Goal: Information Seeking & Learning: Learn about a topic

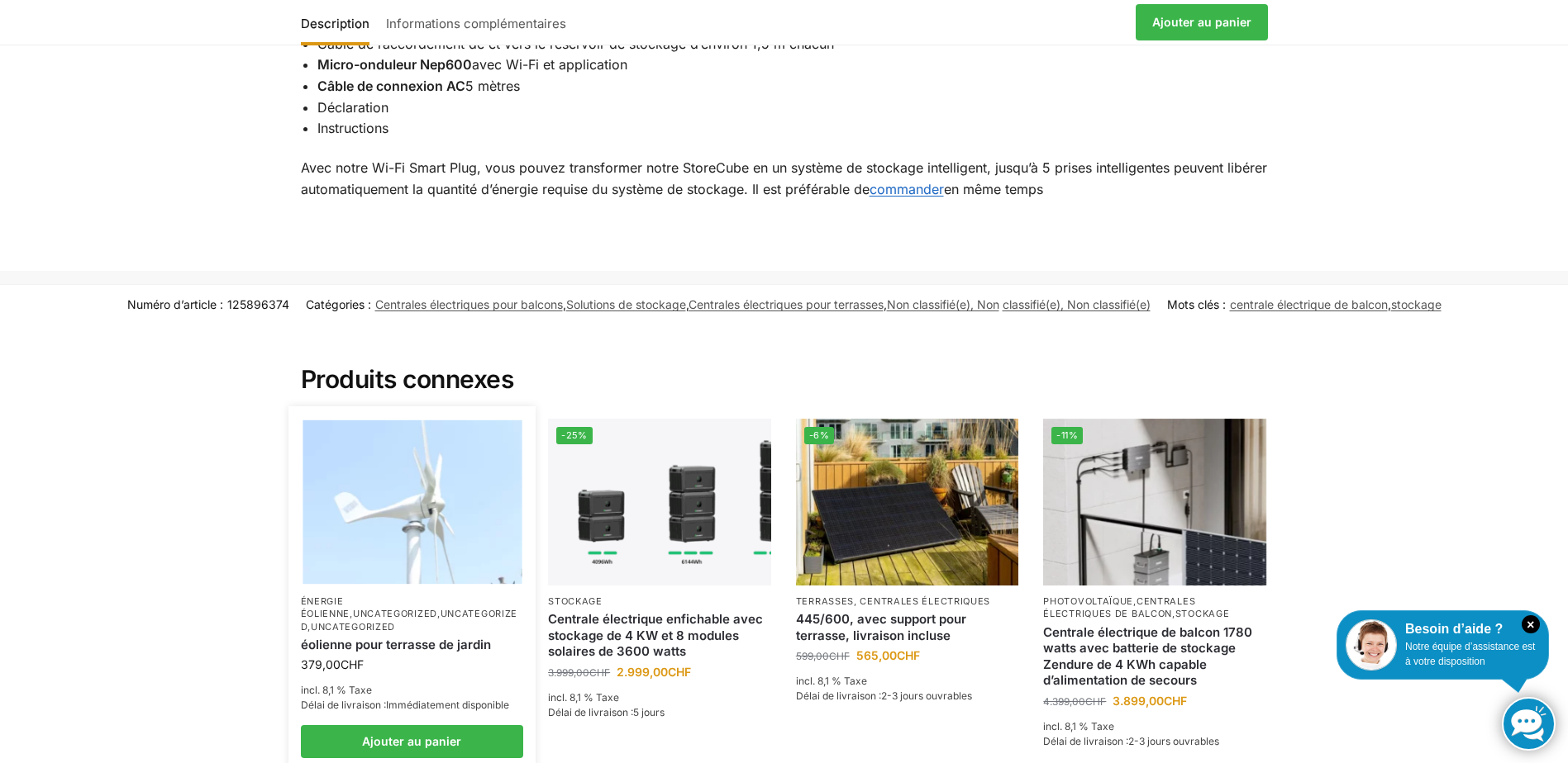
scroll to position [1735, 0]
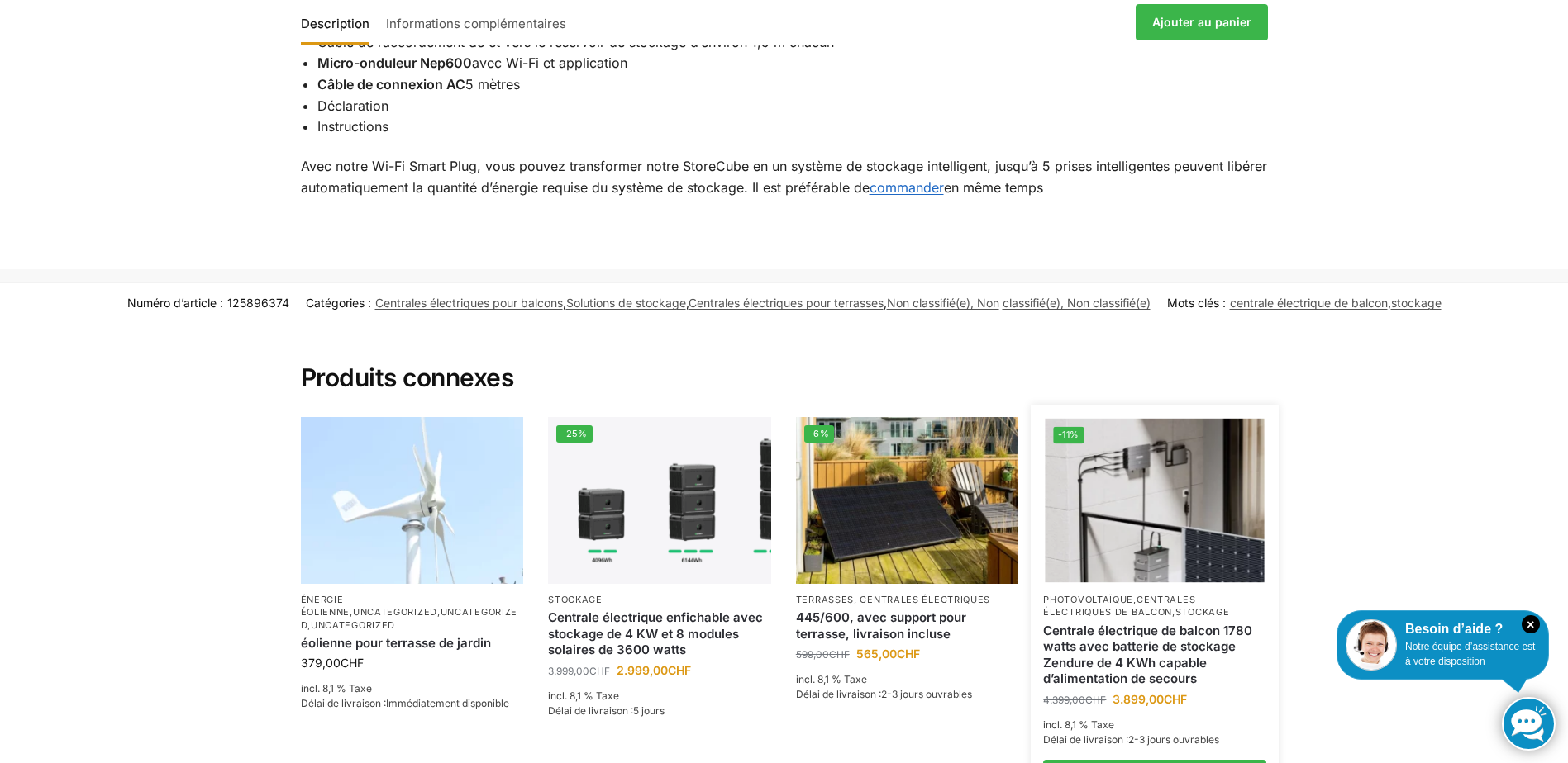
click at [1152, 655] on link "Centrale électrique de balcon 1780 watts avec batterie de stockage Zendure de 4…" at bounding box center [1155, 655] width 224 height 65
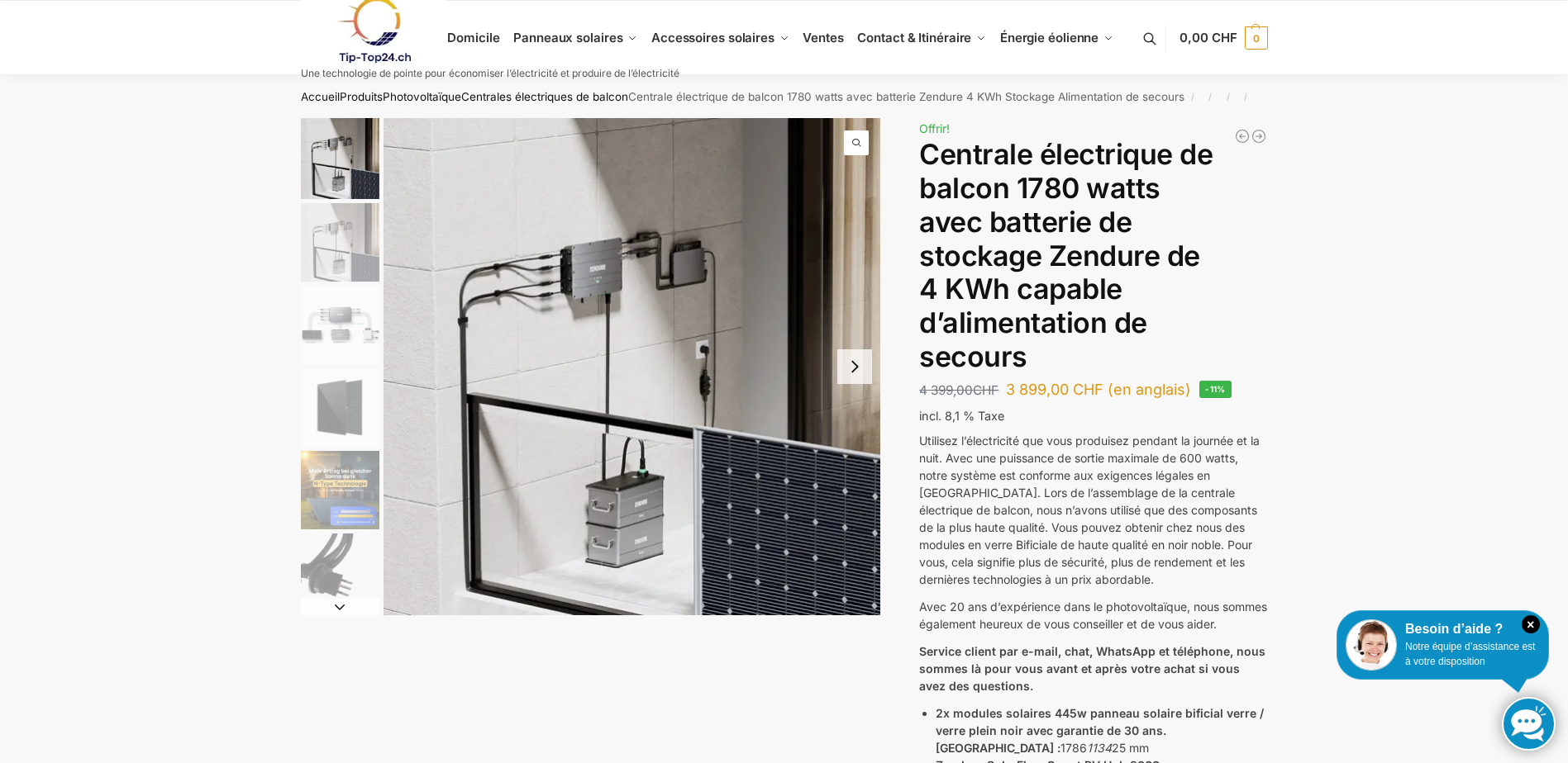
click at [327, 233] on img "2 / 11" at bounding box center [340, 242] width 79 height 79
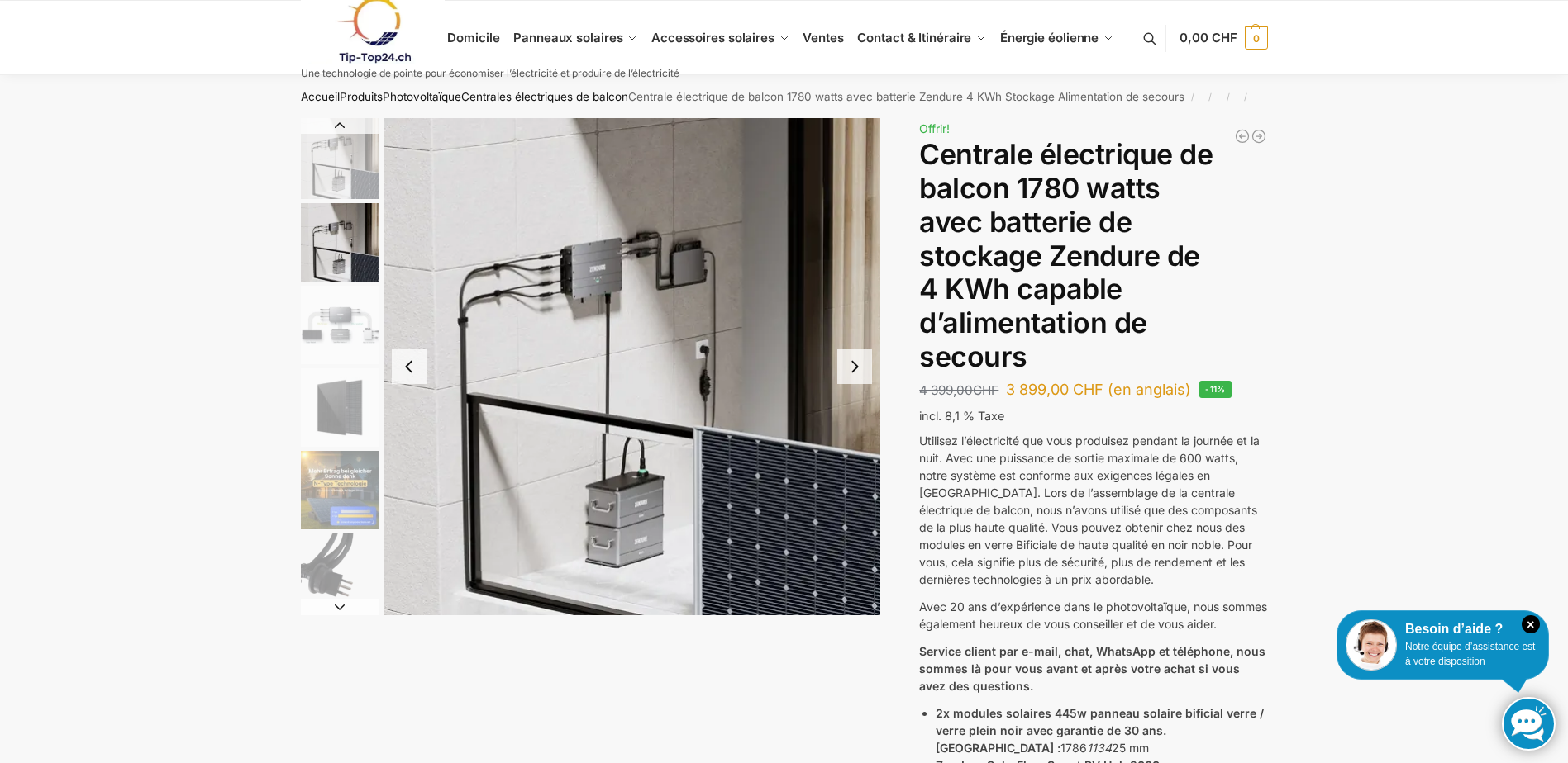
click at [346, 333] on img "3 / 11" at bounding box center [340, 324] width 79 height 79
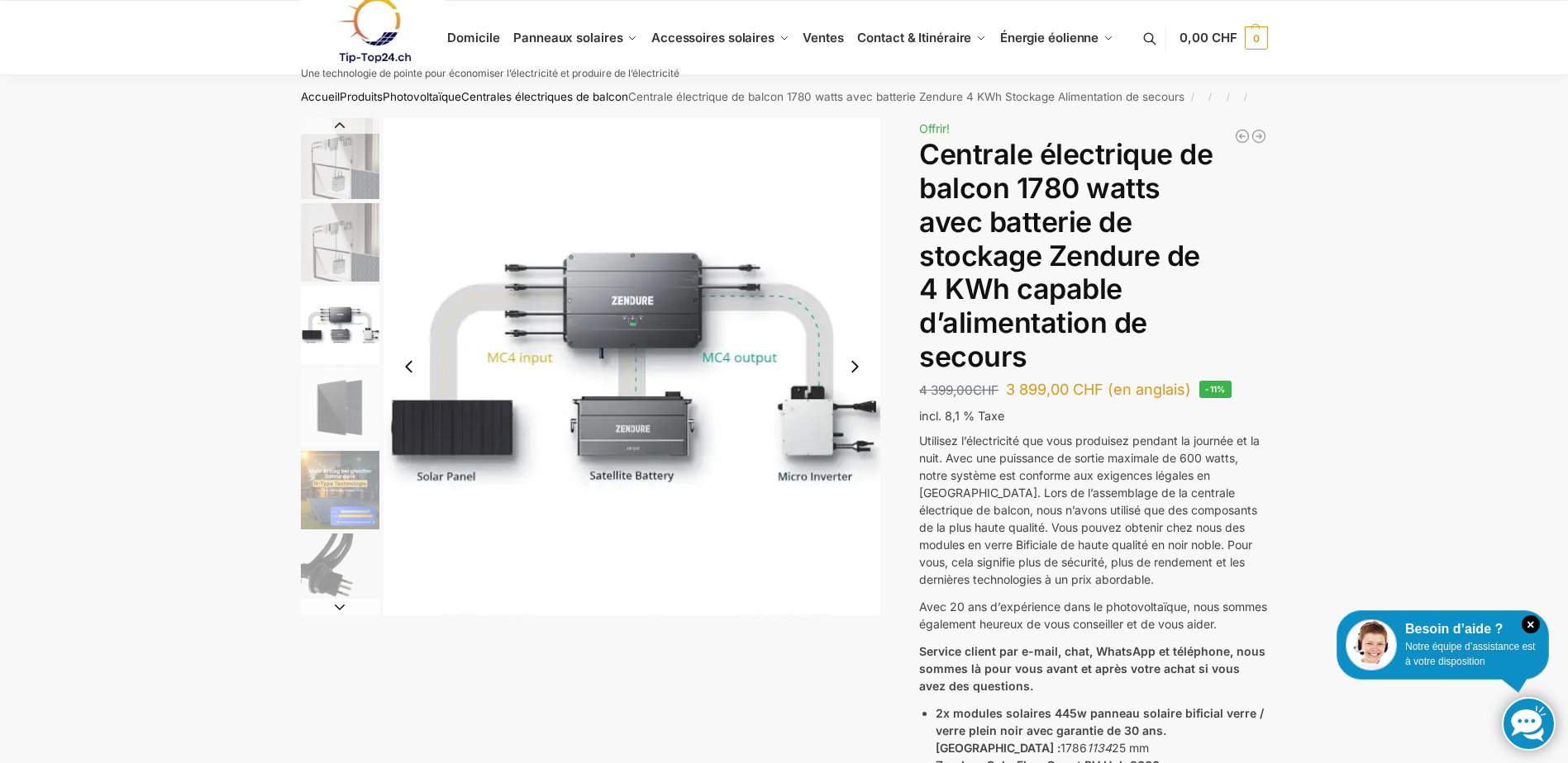
click at [857, 364] on button "Next slide" at bounding box center [855, 367] width 35 height 35
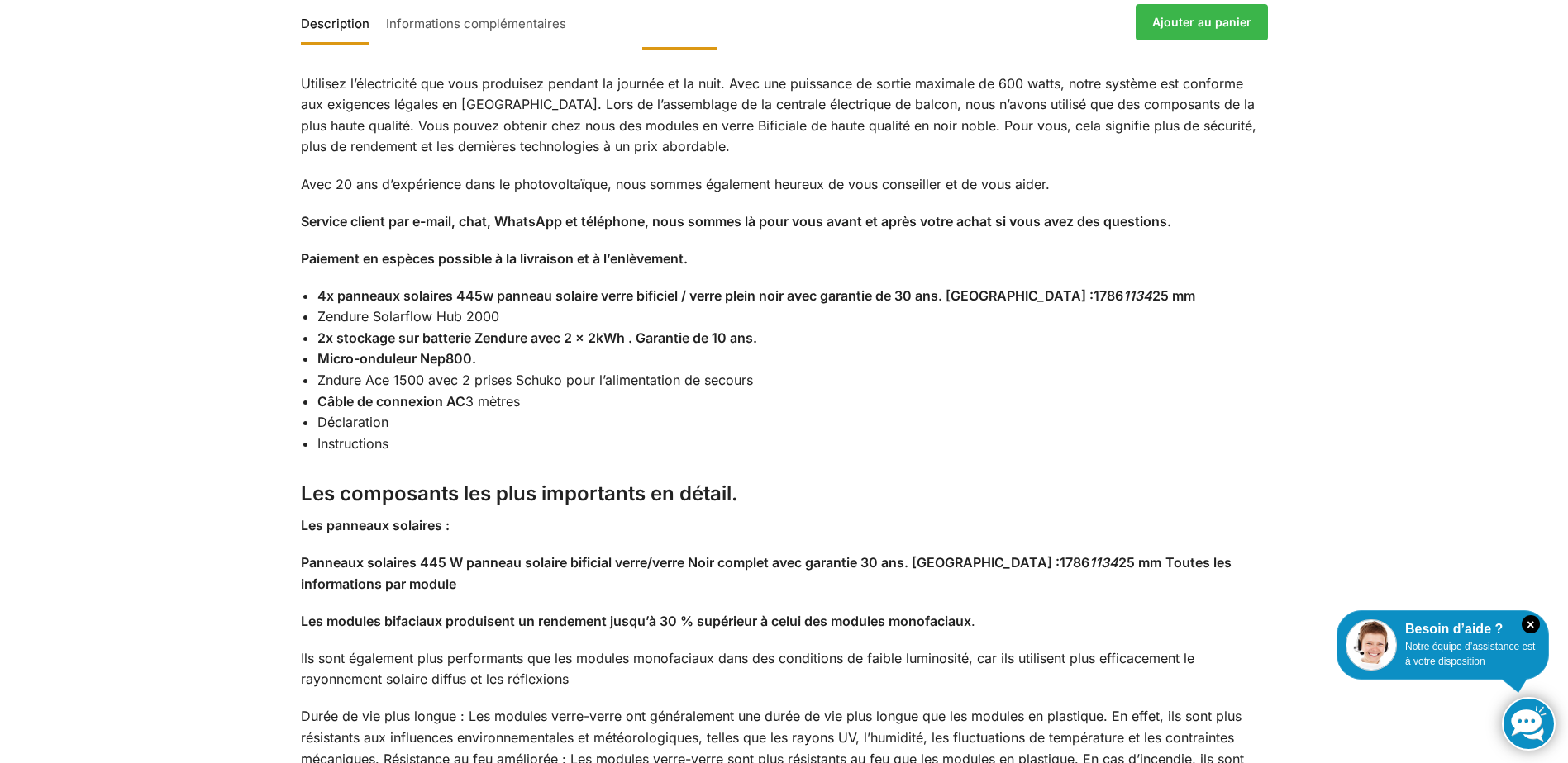
scroll to position [1405, 0]
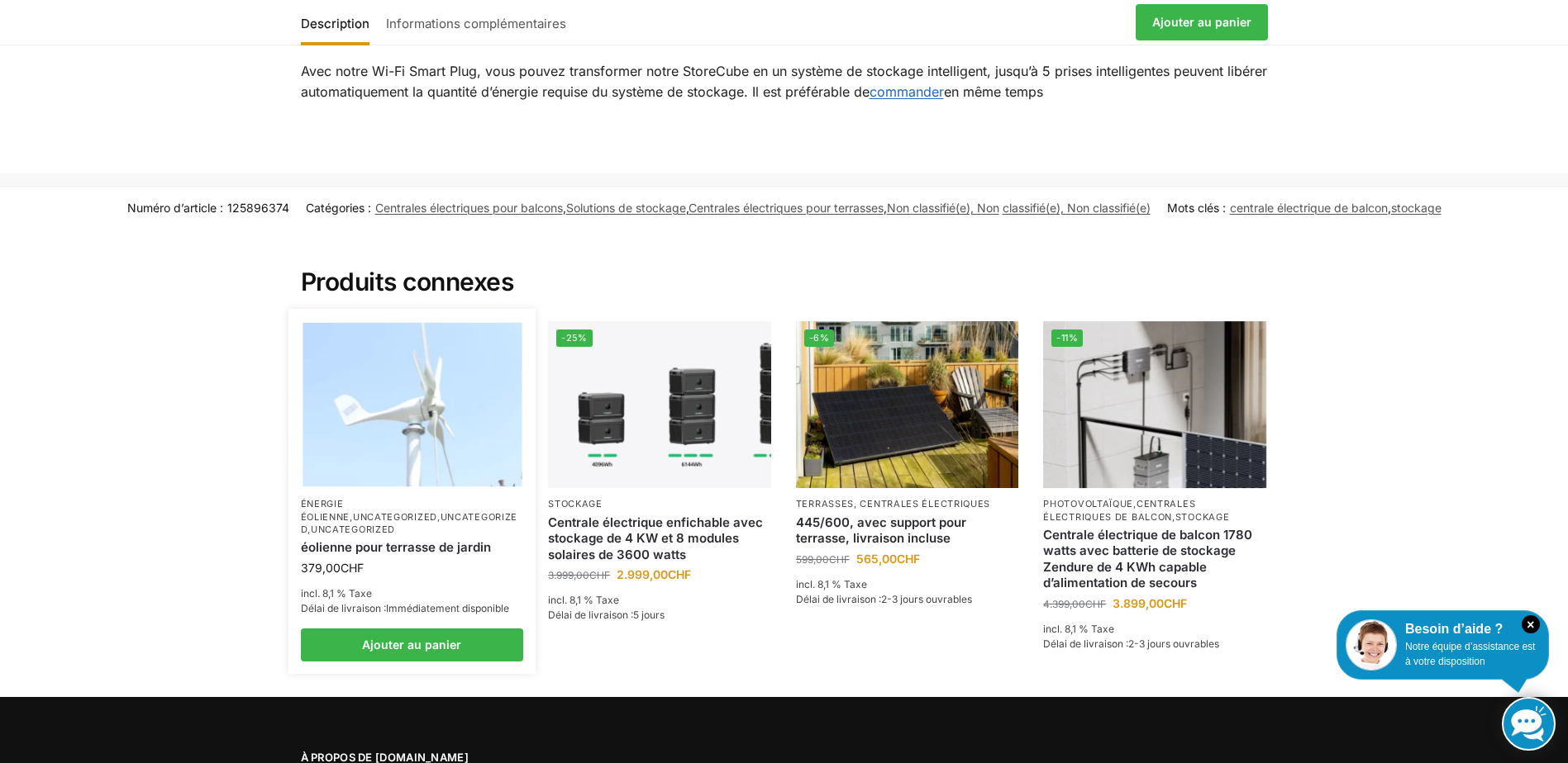
click at [402, 512] on link "Uncategorized" at bounding box center [395, 517] width 84 height 12
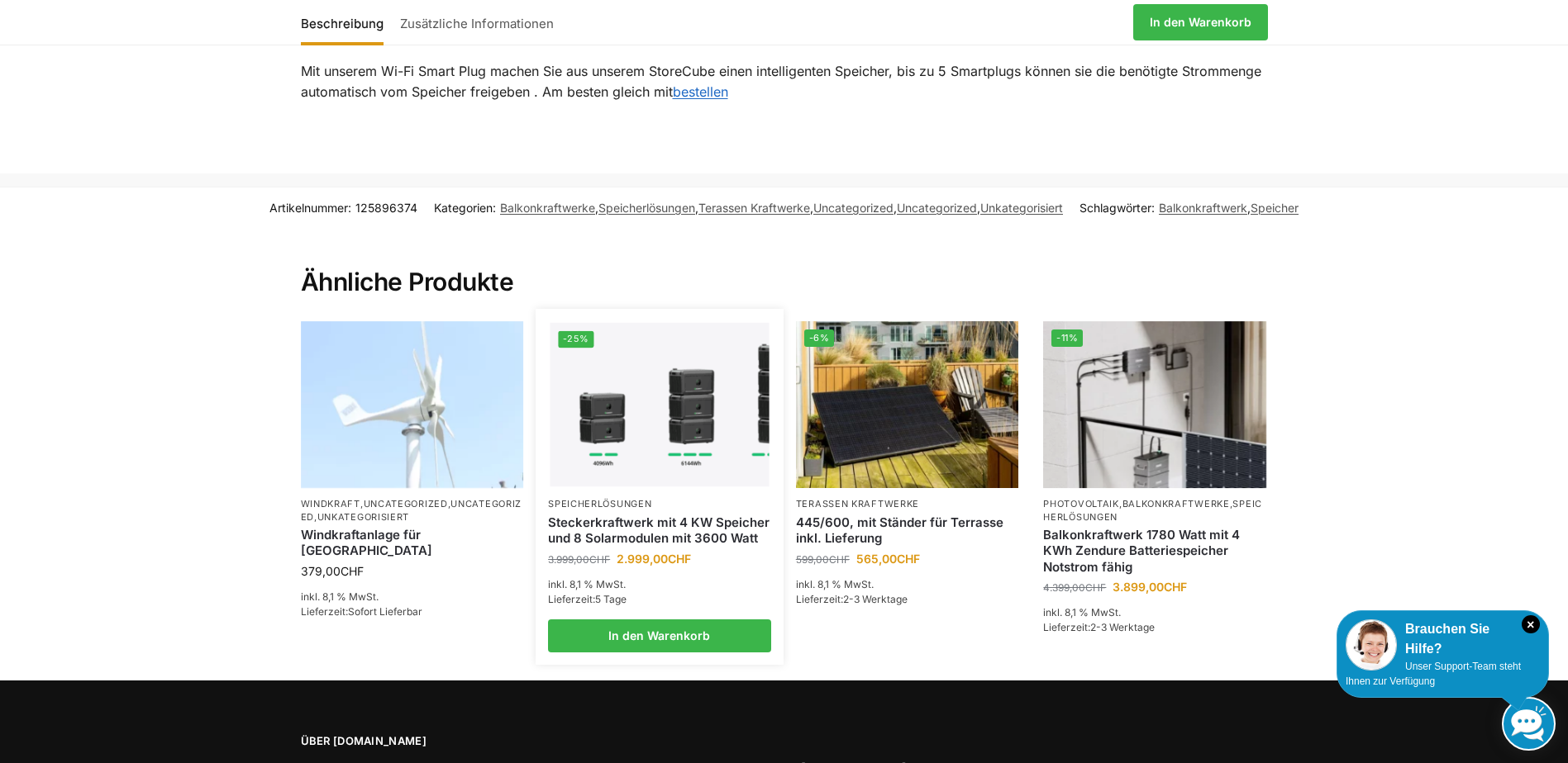
click at [662, 405] on img at bounding box center [660, 406] width 219 height 164
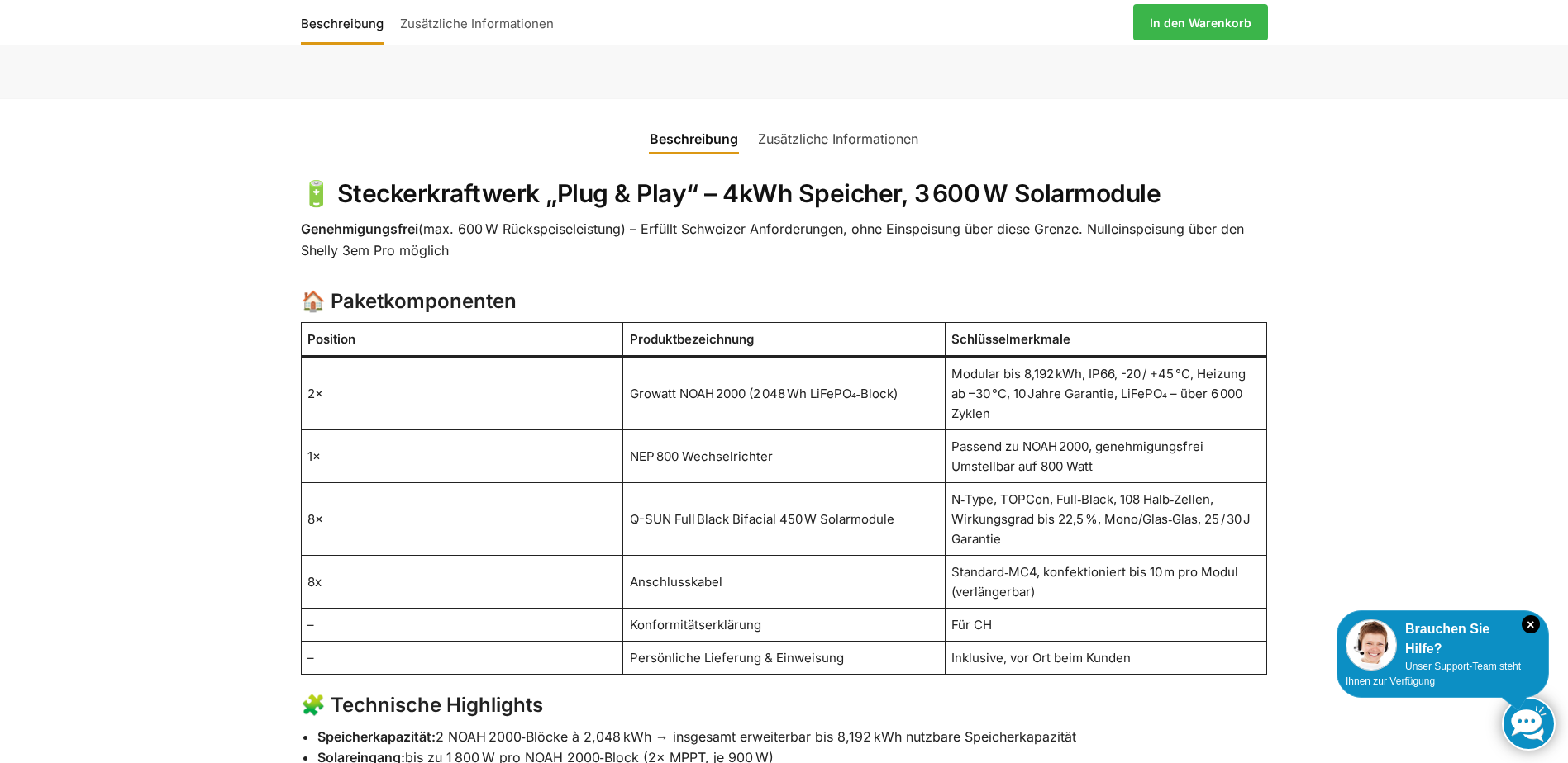
scroll to position [909, 0]
